Goal: Task Accomplishment & Management: Manage account settings

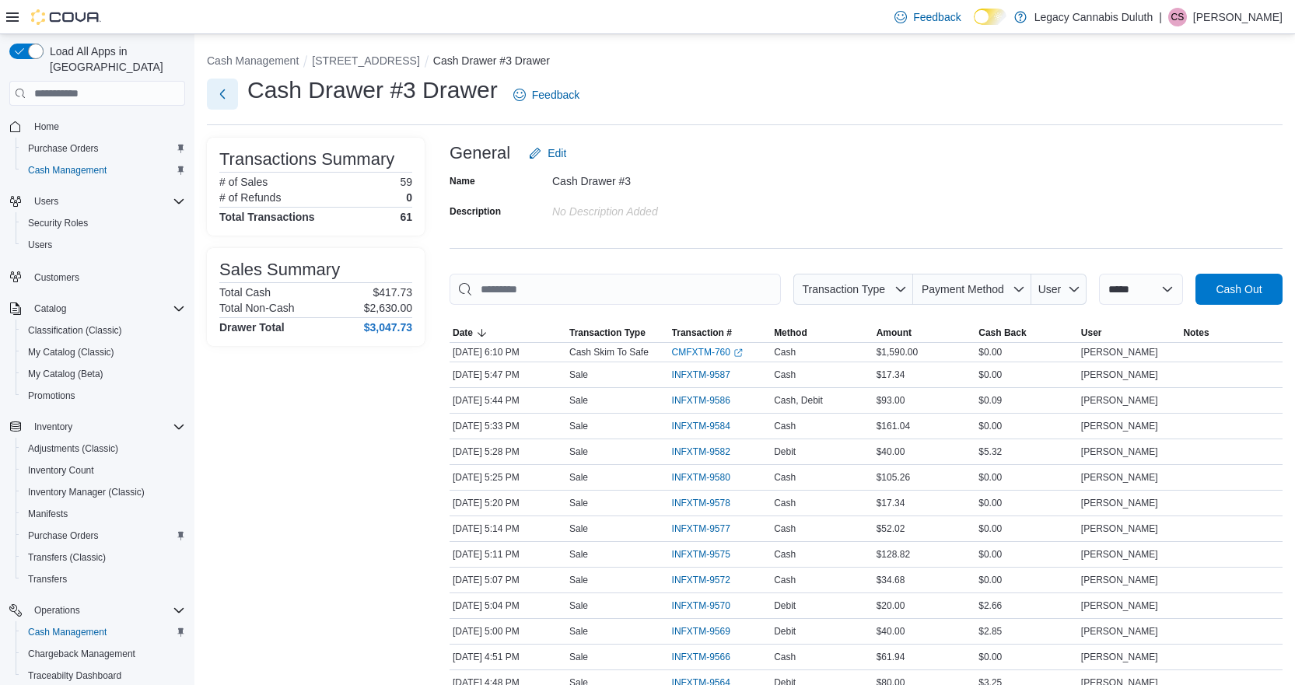
click at [231, 88] on button "Next" at bounding box center [222, 94] width 31 height 31
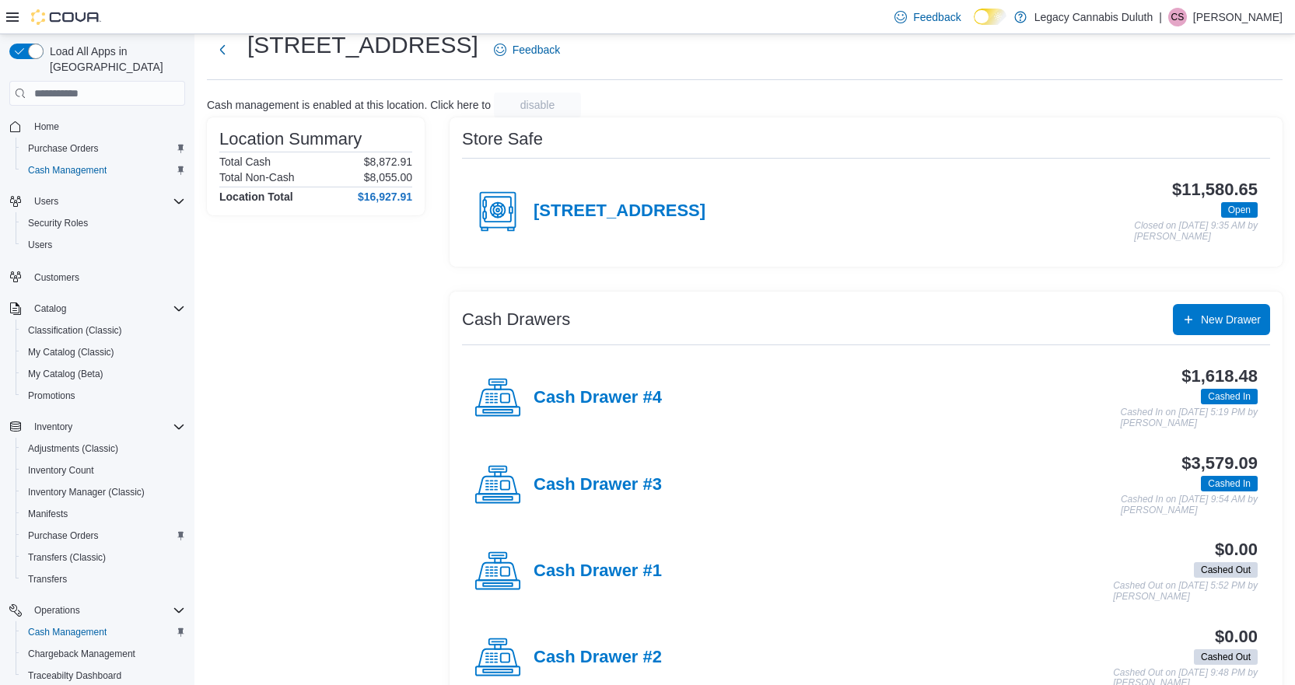
scroll to position [86, 0]
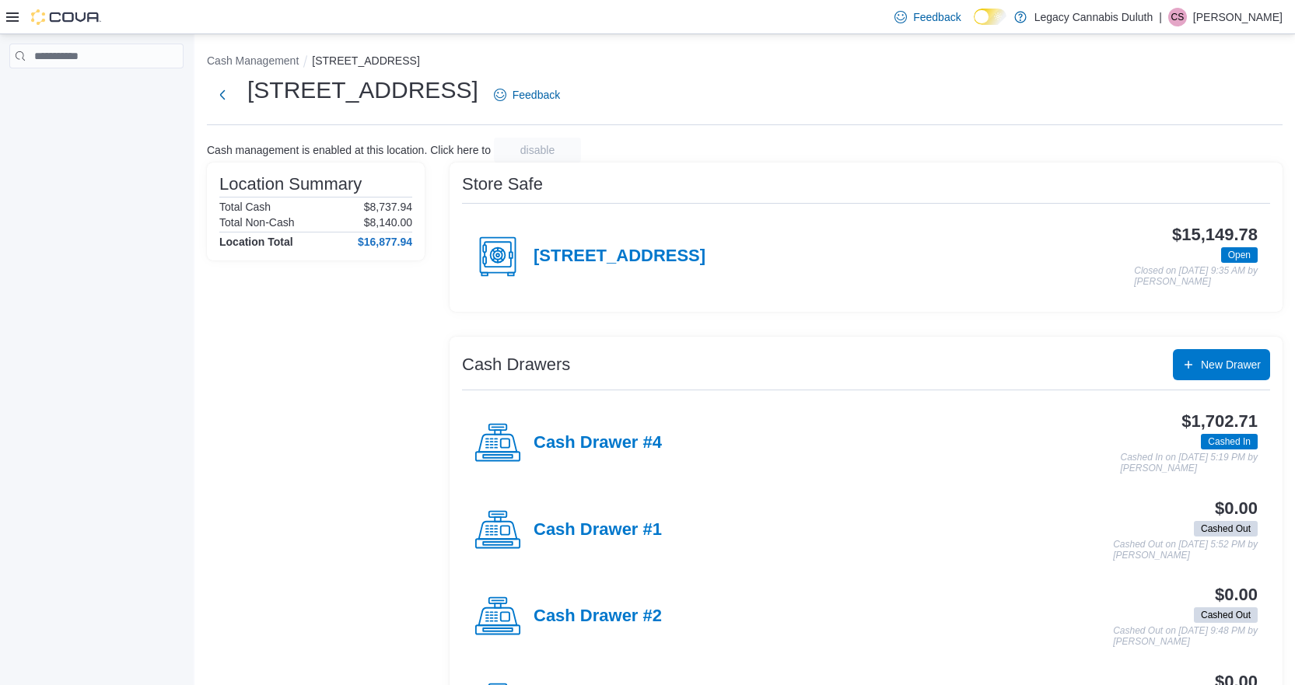
click at [1250, 10] on p "[PERSON_NAME]" at bounding box center [1237, 17] width 89 height 19
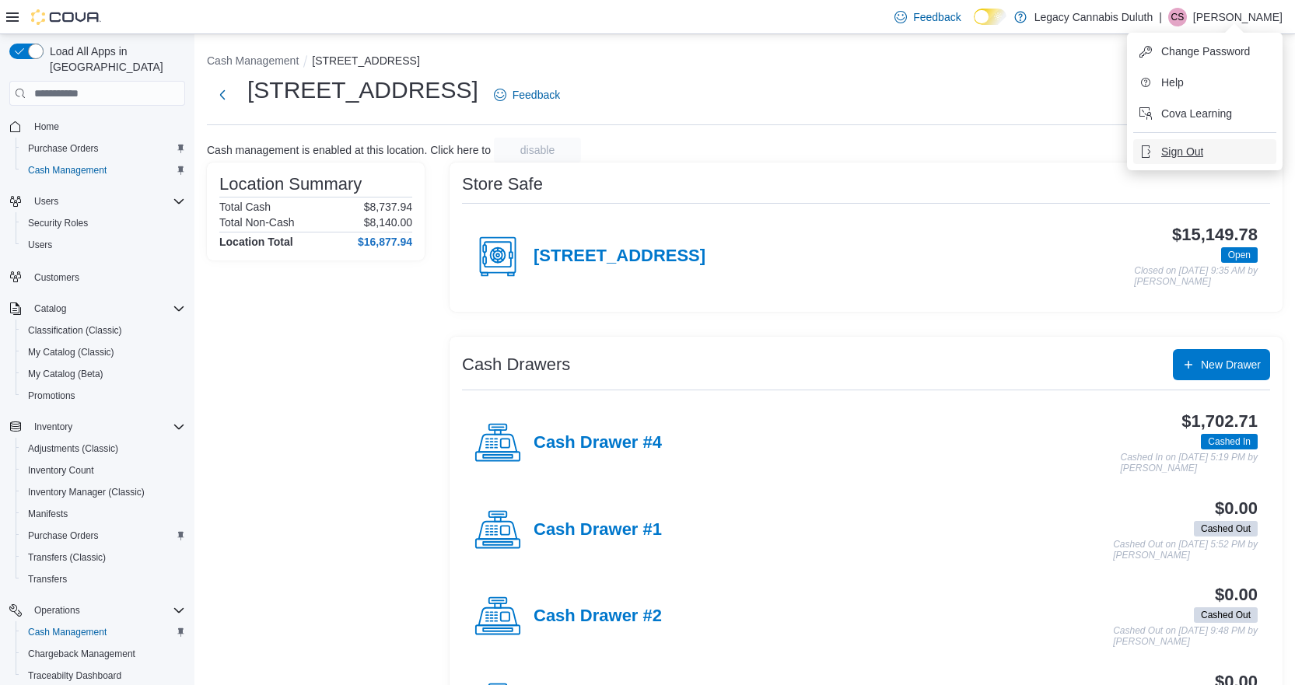
click at [1165, 154] on span "Sign Out" at bounding box center [1183, 152] width 42 height 16
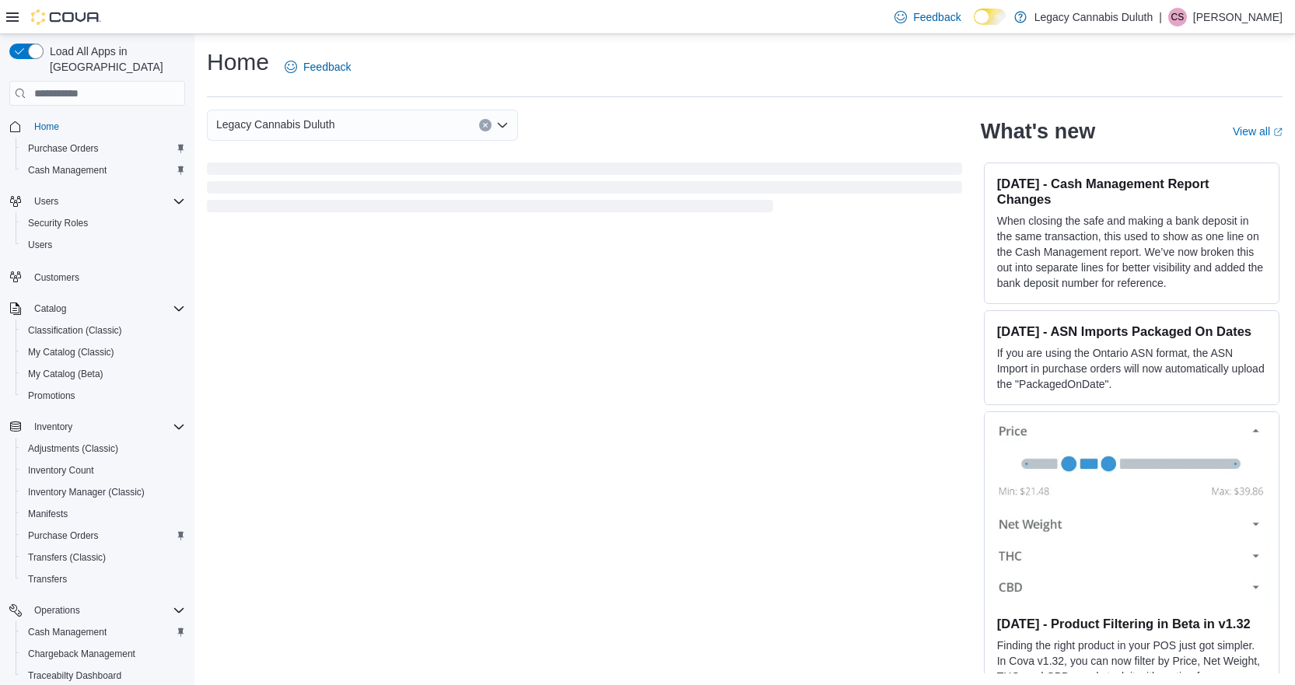
click at [1220, 20] on p "Calvin Stuart" at bounding box center [1237, 17] width 89 height 19
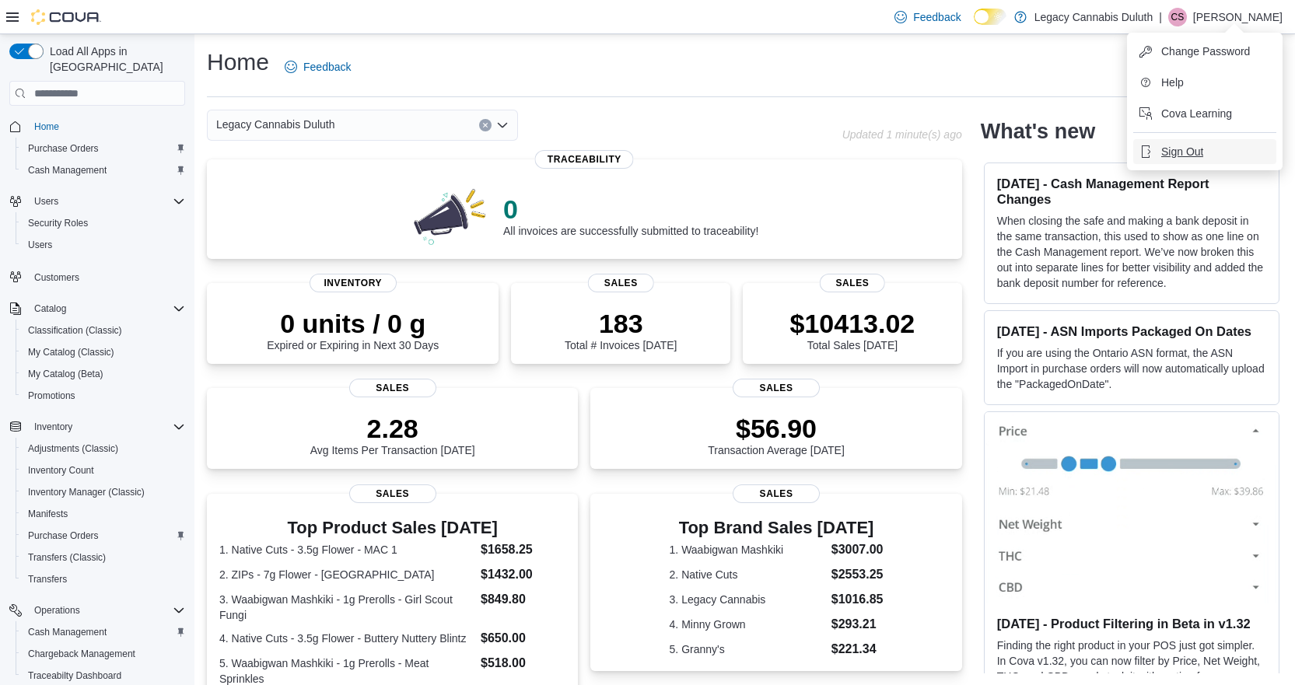
click at [1174, 156] on span "Sign Out" at bounding box center [1183, 152] width 42 height 16
